Goal: Information Seeking & Learning: Learn about a topic

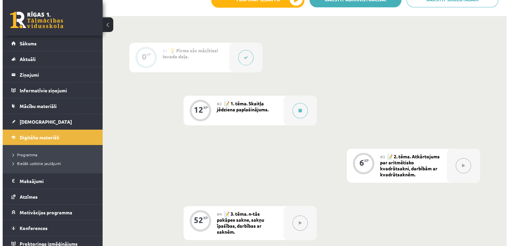
scroll to position [185, 0]
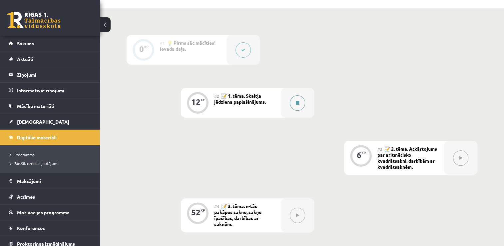
click at [293, 104] on button at bounding box center [297, 102] width 15 height 15
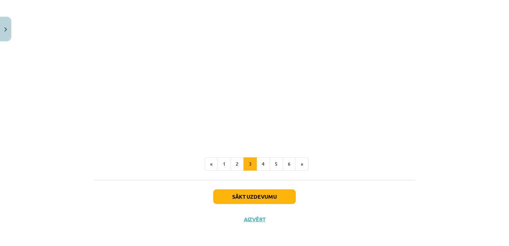
scroll to position [579, 0]
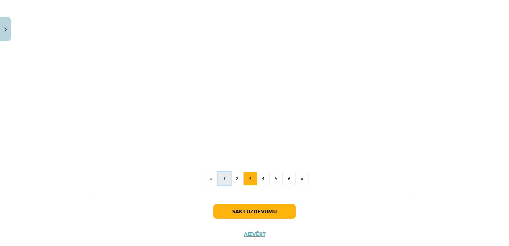
click at [217, 176] on button "1" at bounding box center [223, 178] width 13 height 13
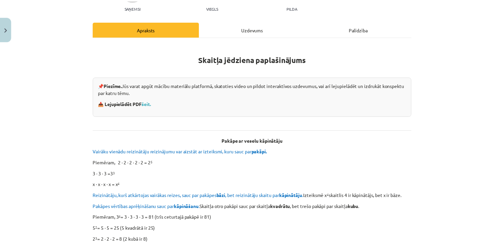
scroll to position [73, 0]
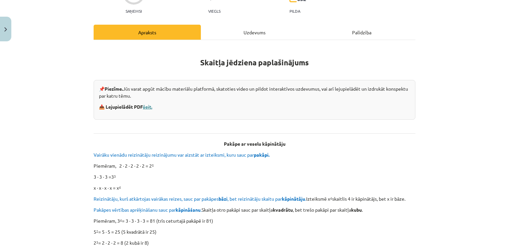
click at [147, 105] on link "šeit." at bounding box center [147, 106] width 9 height 6
click at [4, 28] on img "Close" at bounding box center [5, 29] width 3 height 4
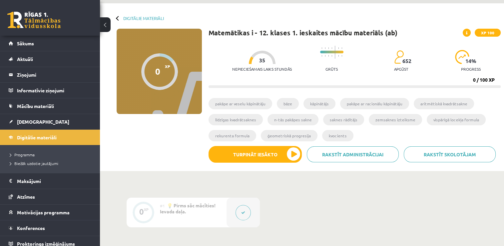
scroll to position [29, 0]
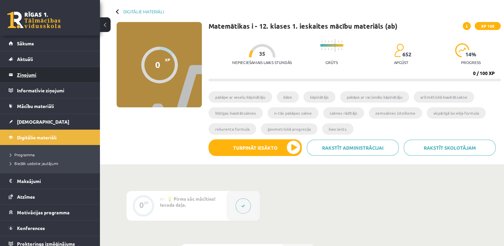
click at [67, 81] on legend "Ziņojumi 0" at bounding box center [54, 74] width 75 height 15
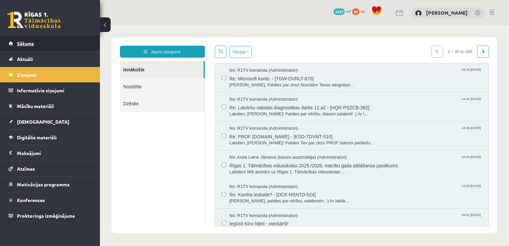
click at [69, 46] on link "Sākums" at bounding box center [50, 43] width 83 height 15
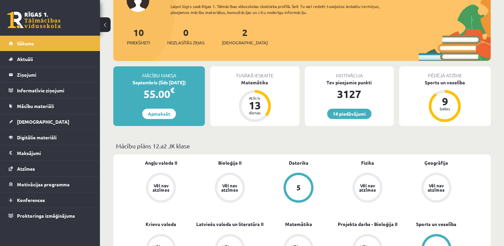
scroll to position [62, 0]
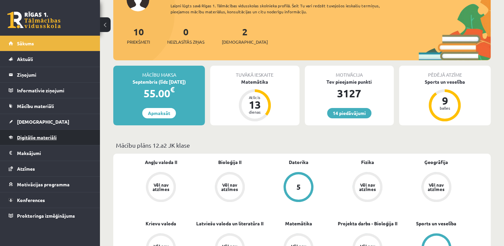
click at [59, 137] on link "Digitālie materiāli" at bounding box center [50, 136] width 83 height 15
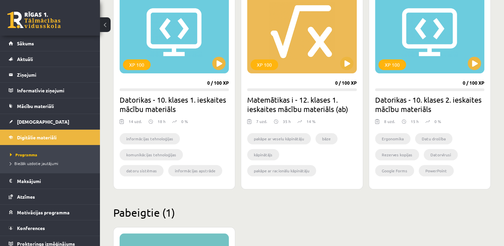
scroll to position [630, 0]
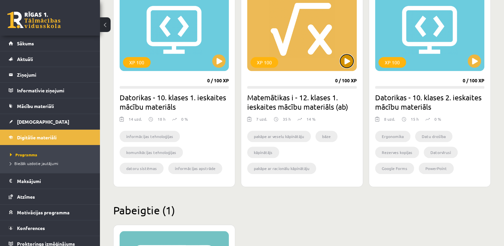
click at [345, 57] on button at bounding box center [346, 60] width 13 height 13
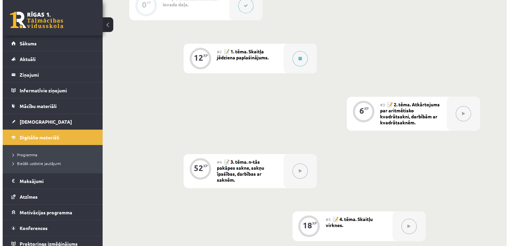
scroll to position [229, 0]
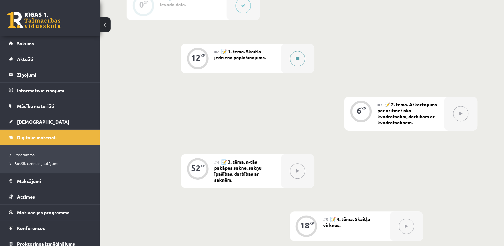
click at [294, 60] on button at bounding box center [297, 58] width 15 height 15
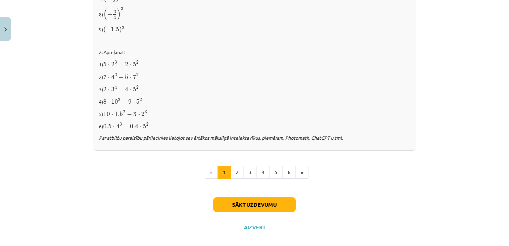
scroll to position [699, 0]
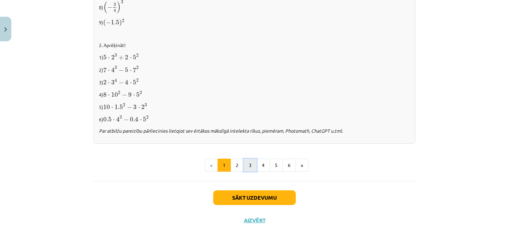
click at [248, 163] on button "3" at bounding box center [249, 164] width 13 height 13
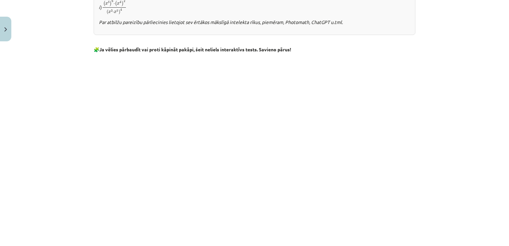
scroll to position [594, 0]
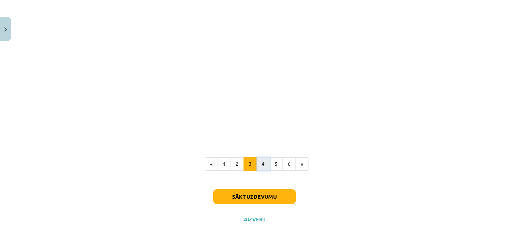
click at [264, 163] on button "4" at bounding box center [262, 163] width 13 height 13
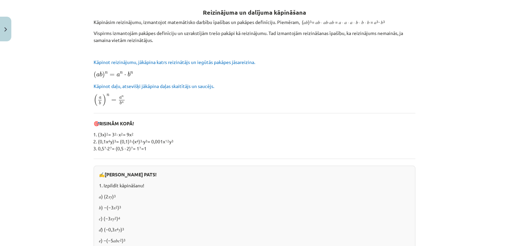
scroll to position [31, 0]
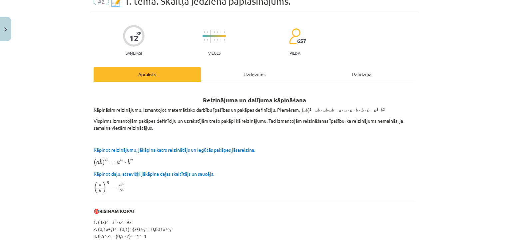
click at [247, 73] on div "Uzdevums" at bounding box center [254, 74] width 107 height 15
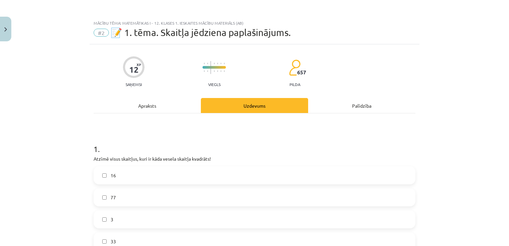
scroll to position [0, 0]
click at [145, 102] on div "Apraksts" at bounding box center [147, 105] width 107 height 15
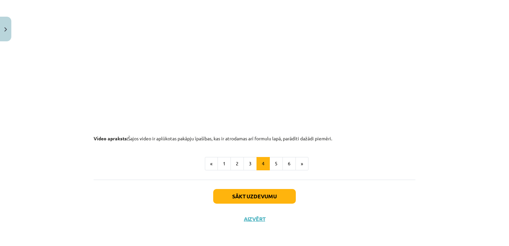
scroll to position [697, 0]
click at [273, 163] on button "5" at bounding box center [275, 162] width 13 height 13
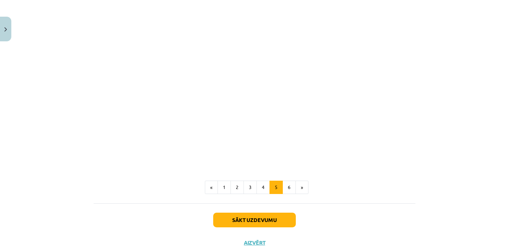
scroll to position [758, 0]
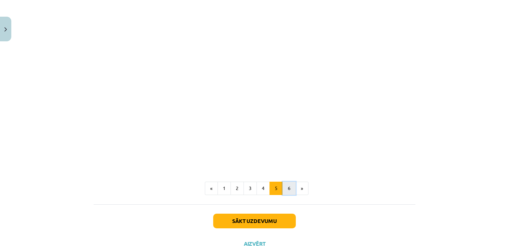
click at [283, 190] on button "6" at bounding box center [288, 187] width 13 height 13
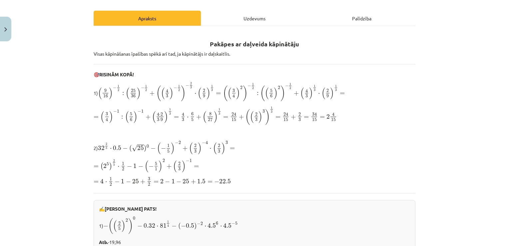
scroll to position [73, 0]
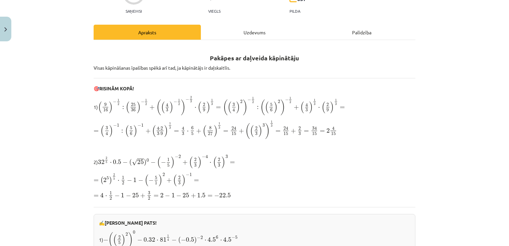
click at [245, 29] on div "Uzdevums" at bounding box center [254, 32] width 107 height 15
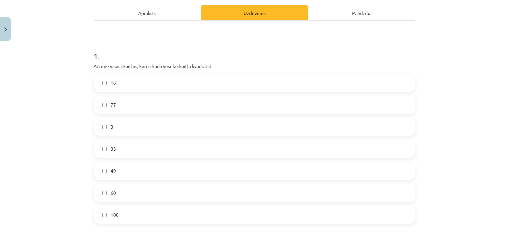
scroll to position [92, 0]
click at [123, 81] on label "16" at bounding box center [254, 83] width 320 height 17
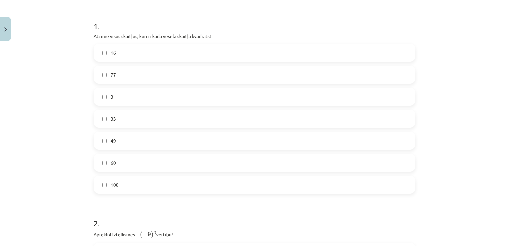
scroll to position [124, 0]
click at [129, 142] on label "49" at bounding box center [254, 139] width 320 height 17
click at [136, 183] on label "100" at bounding box center [254, 183] width 320 height 17
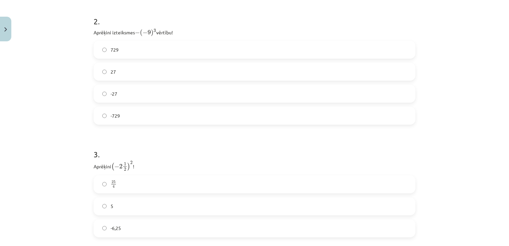
scroll to position [319, 0]
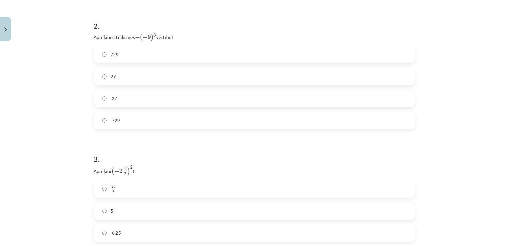
click at [214, 116] on label "-729" at bounding box center [254, 120] width 320 height 17
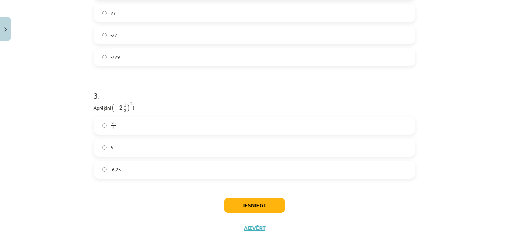
scroll to position [392, 0]
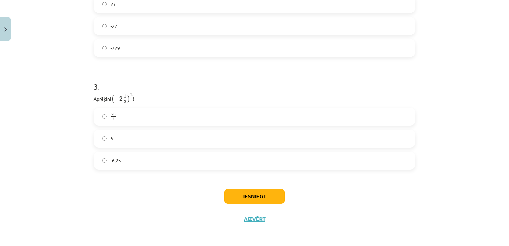
click at [160, 115] on label "25 4 25 4" at bounding box center [254, 116] width 320 height 17
click at [252, 193] on button "Iesniegt" at bounding box center [254, 196] width 61 height 15
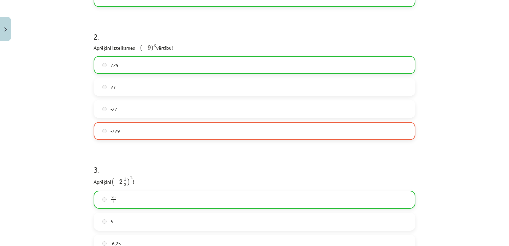
scroll to position [413, 0]
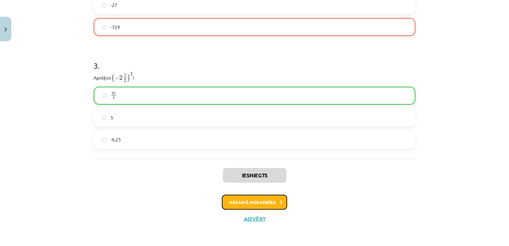
click at [246, 199] on button "Nākamā nodarbība" at bounding box center [254, 201] width 65 height 15
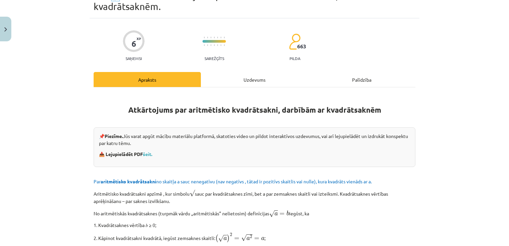
scroll to position [17, 0]
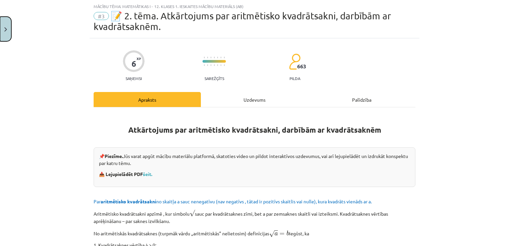
click at [11, 20] on button "Close" at bounding box center [5, 29] width 11 height 25
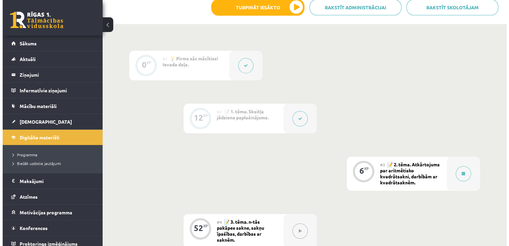
scroll to position [169, 0]
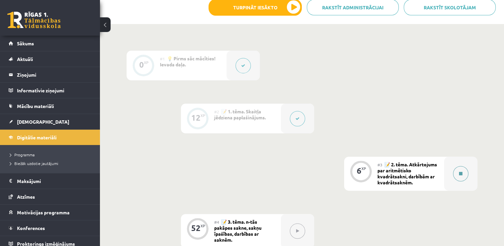
click at [456, 171] on button at bounding box center [460, 173] width 15 height 15
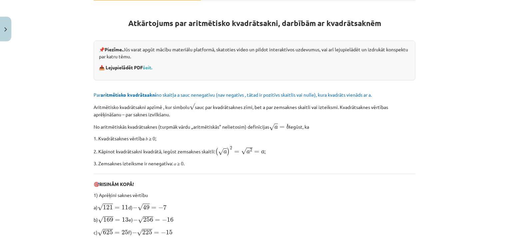
scroll to position [124, 0]
click at [144, 66] on link "šeit." at bounding box center [147, 67] width 9 height 6
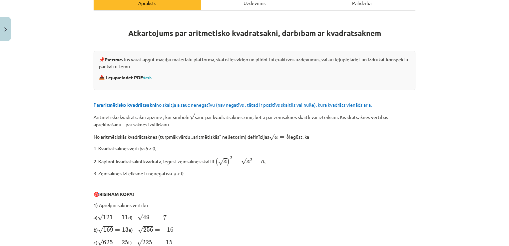
scroll to position [70, 0]
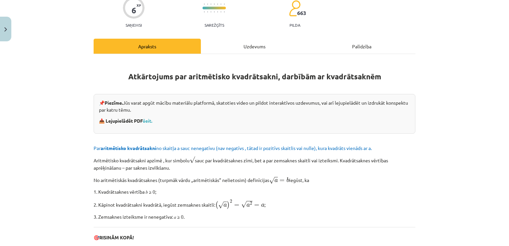
click at [250, 43] on div "Uzdevums" at bounding box center [254, 46] width 107 height 15
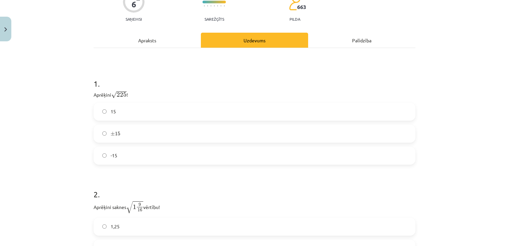
scroll to position [77, 0]
click at [153, 45] on div "Apraksts" at bounding box center [147, 39] width 107 height 15
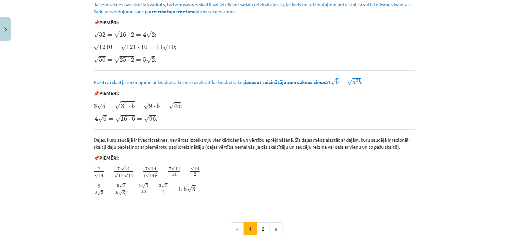
scroll to position [796, 0]
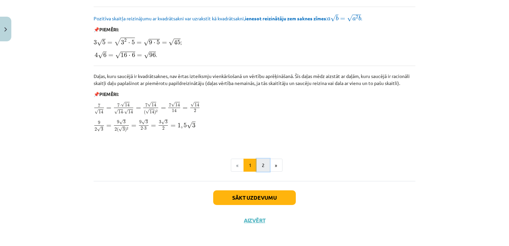
click at [261, 159] on button "2" at bounding box center [262, 164] width 13 height 13
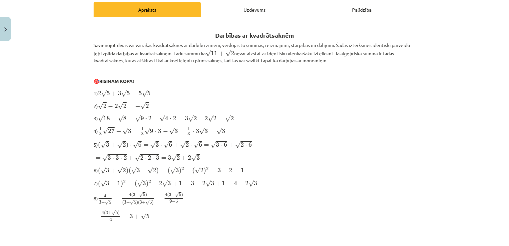
scroll to position [87, 0]
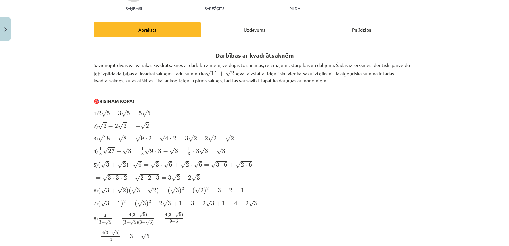
click at [242, 25] on div "Uzdevums" at bounding box center [254, 29] width 107 height 15
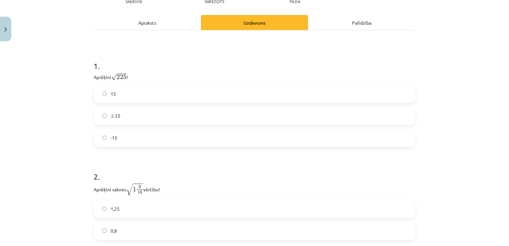
scroll to position [96, 0]
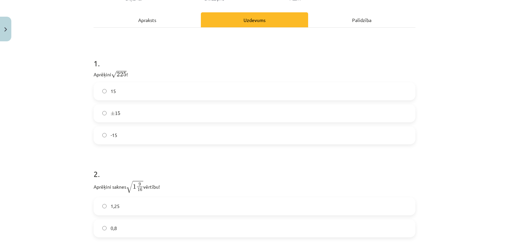
click at [122, 90] on label "15" at bounding box center [254, 91] width 320 height 17
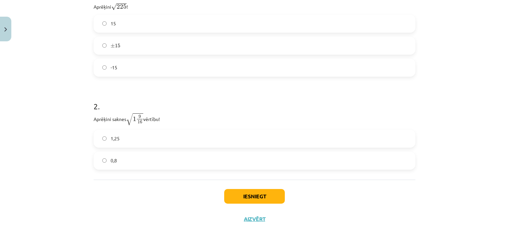
click at [261, 138] on label "1,25" at bounding box center [254, 138] width 320 height 17
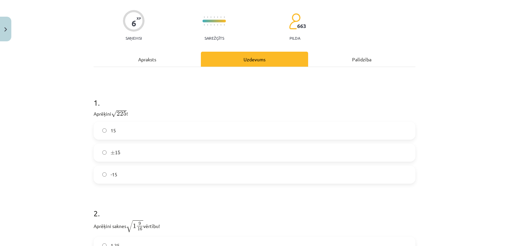
scroll to position [56, 0]
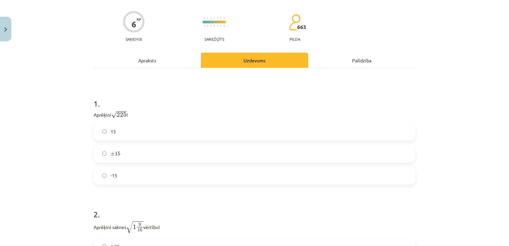
click at [212, 157] on label "± 15 ± 15" at bounding box center [254, 153] width 320 height 17
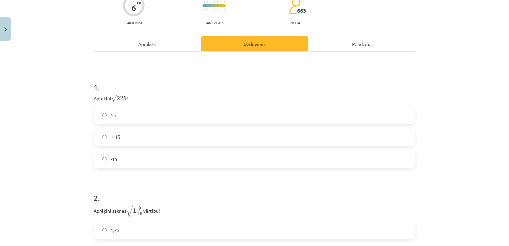
scroll to position [73, 0]
click at [184, 111] on label "15" at bounding box center [254, 114] width 320 height 17
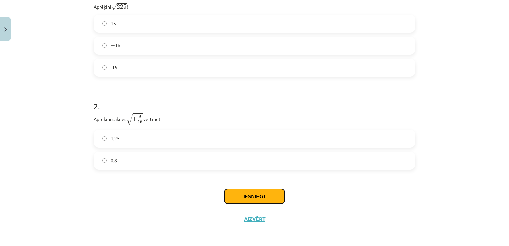
click at [234, 193] on button "Iesniegt" at bounding box center [254, 196] width 61 height 15
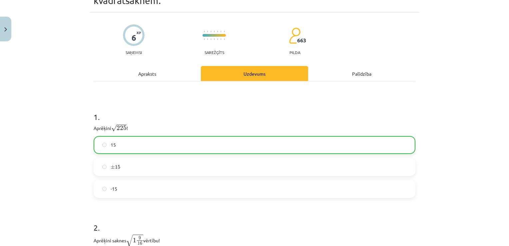
scroll to position [185, 0]
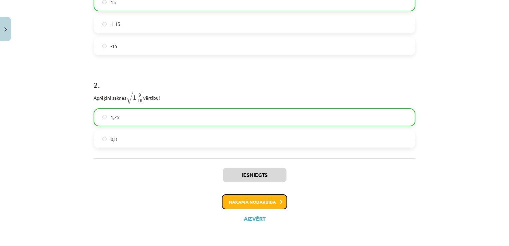
click at [253, 206] on button "Nākamā nodarbība" at bounding box center [254, 201] width 65 height 15
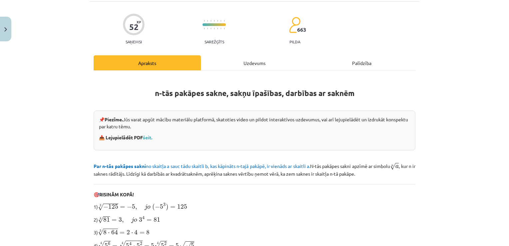
scroll to position [39, 0]
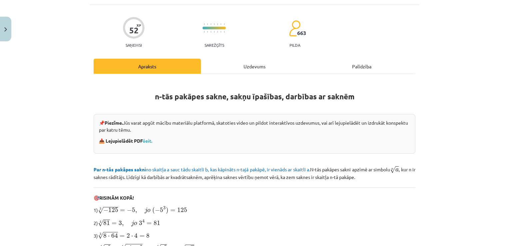
click at [249, 69] on div "Uzdevums" at bounding box center [254, 66] width 107 height 15
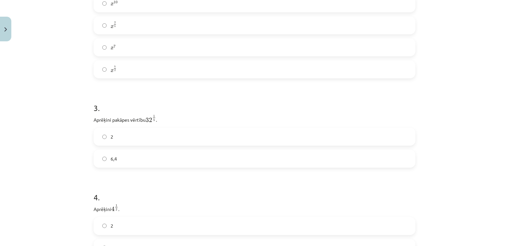
scroll to position [0, 0]
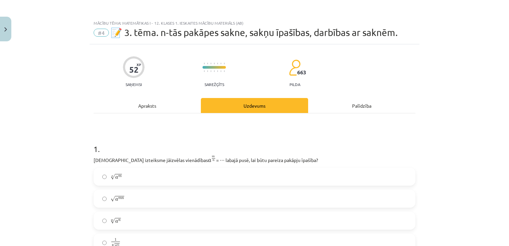
click at [149, 103] on div "Apraksts" at bounding box center [147, 105] width 107 height 15
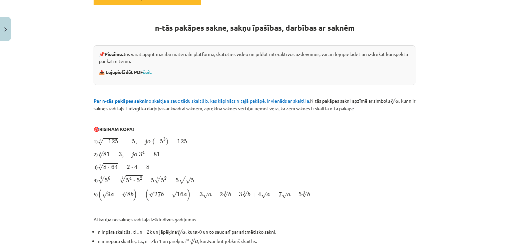
scroll to position [108, 0]
click at [146, 70] on link "šeit." at bounding box center [147, 72] width 9 height 6
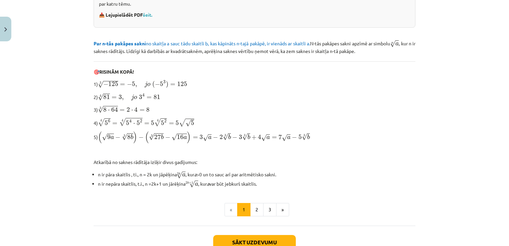
scroll to position [209, 0]
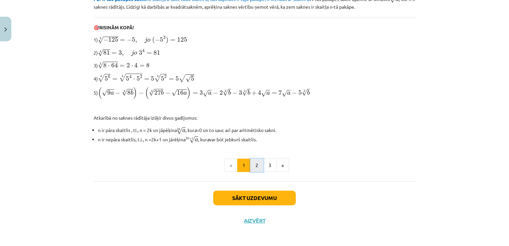
click at [254, 162] on button "2" at bounding box center [256, 164] width 13 height 13
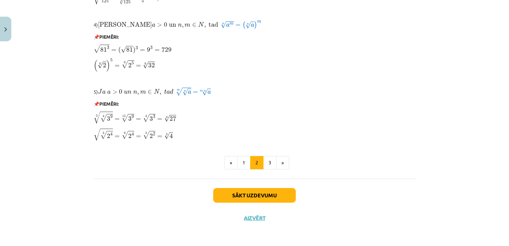
scroll to position [554, 0]
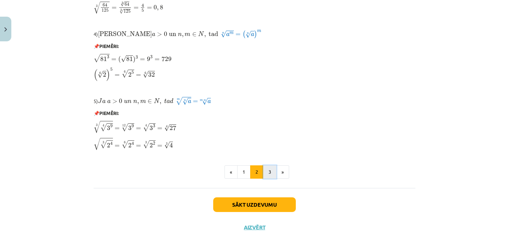
click at [264, 174] on button "3" at bounding box center [269, 171] width 13 height 13
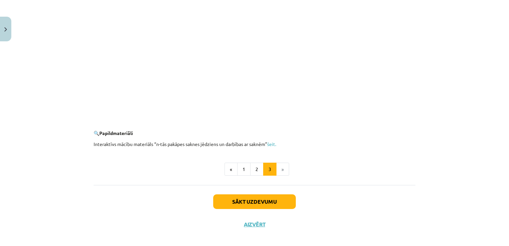
scroll to position [1205, 0]
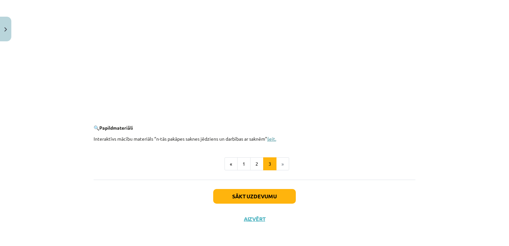
click at [272, 140] on link "šeit." at bounding box center [271, 138] width 9 height 6
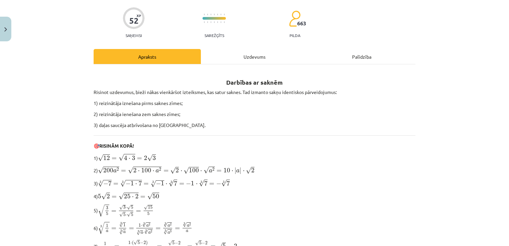
click at [260, 50] on div "Uzdevums" at bounding box center [254, 56] width 107 height 15
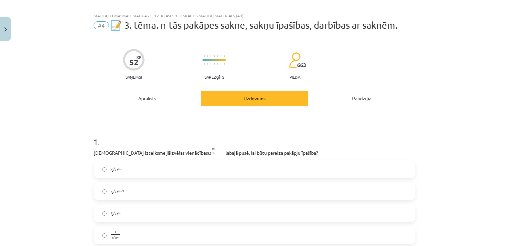
scroll to position [2, 0]
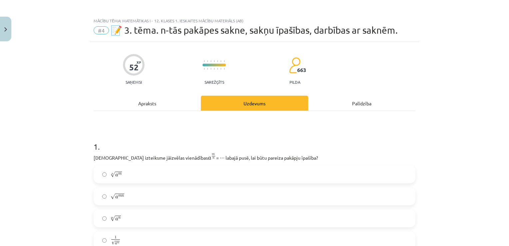
click at [145, 100] on div "Apraksts" at bounding box center [147, 103] width 107 height 15
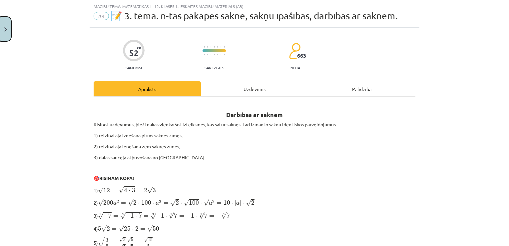
click at [3, 27] on button "Close" at bounding box center [5, 29] width 11 height 25
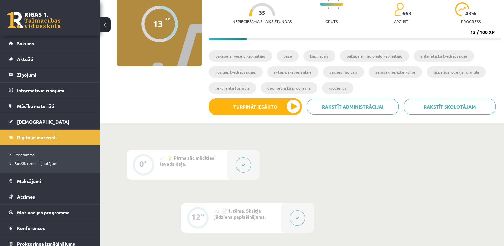
scroll to position [70, 0]
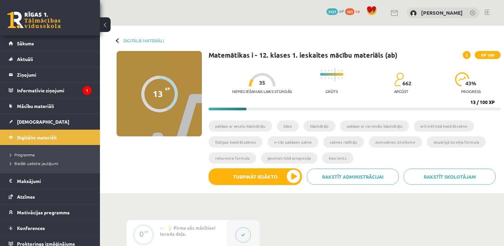
scroll to position [70, 0]
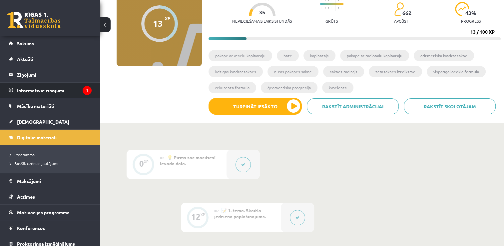
click at [43, 90] on legend "Informatīvie ziņojumi 1" at bounding box center [54, 90] width 75 height 15
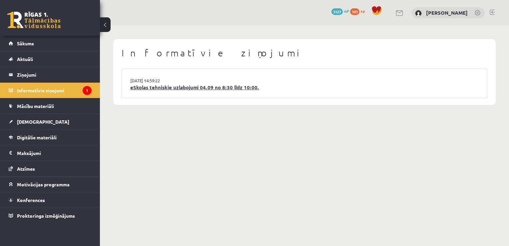
click at [183, 87] on link "eSkolas tehniskie uzlabojumi 04.09 no 8:30 līdz 10:00." at bounding box center [304, 88] width 348 height 8
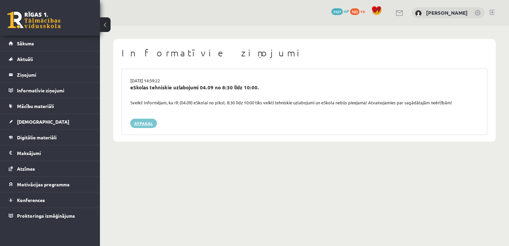
click at [135, 124] on link "Atpakaļ" at bounding box center [143, 122] width 27 height 9
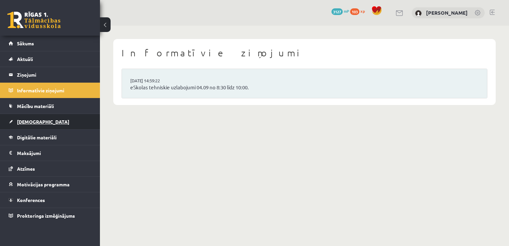
click at [35, 120] on span "[DEMOGRAPHIC_DATA]" at bounding box center [43, 121] width 52 height 6
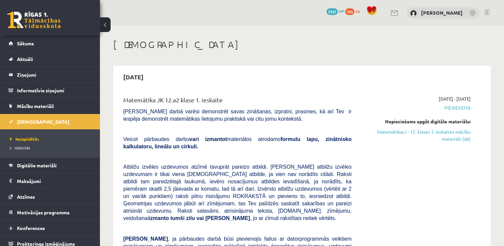
scroll to position [4, 0]
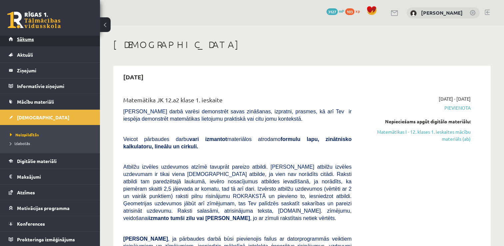
click at [49, 42] on link "Sākums" at bounding box center [50, 38] width 83 height 15
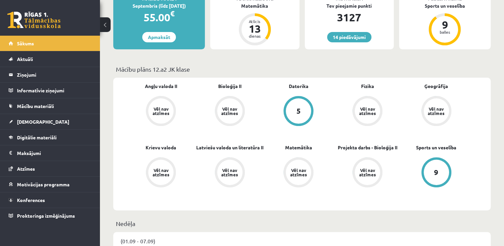
scroll to position [133, 0]
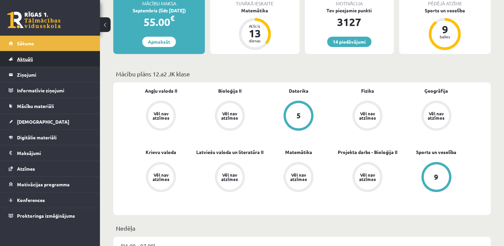
click at [64, 62] on link "Aktuāli" at bounding box center [50, 58] width 83 height 15
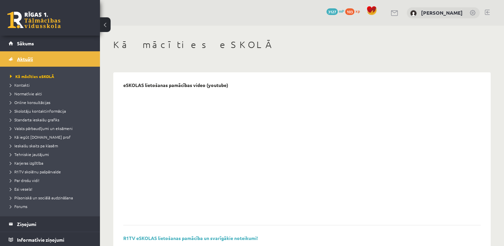
click at [55, 58] on link "Aktuāli" at bounding box center [50, 58] width 83 height 15
click at [43, 45] on link "Sākums" at bounding box center [50, 43] width 83 height 15
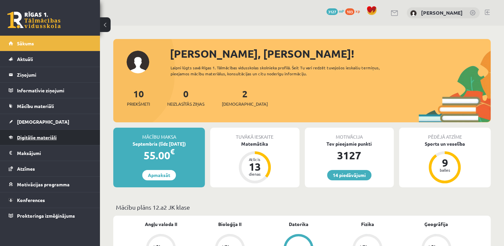
click at [65, 133] on link "Digitālie materiāli" at bounding box center [50, 136] width 83 height 15
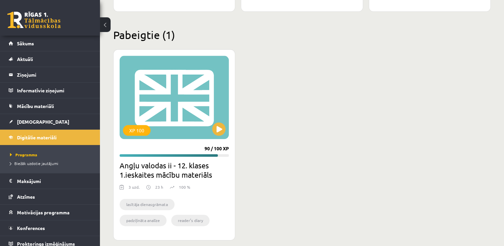
scroll to position [805, 0]
click at [214, 128] on button at bounding box center [218, 128] width 13 height 13
